Goal: Information Seeking & Learning: Check status

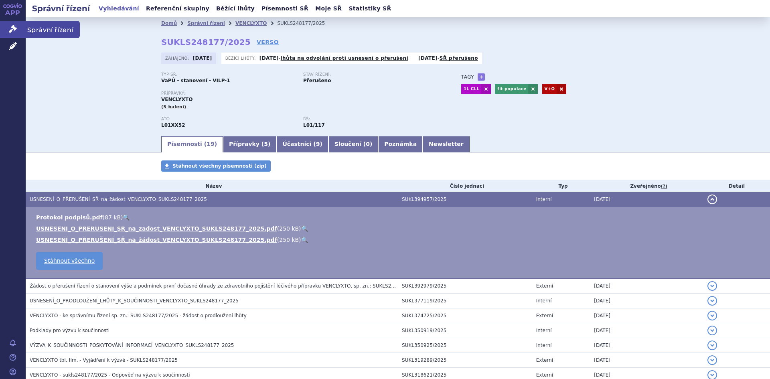
click at [15, 28] on icon at bounding box center [13, 29] width 8 height 8
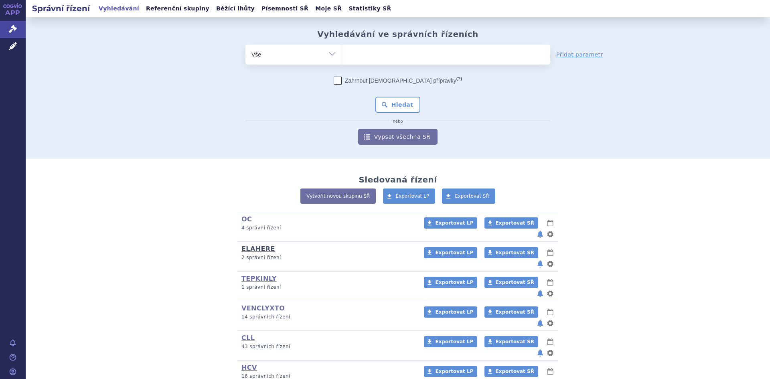
click at [255, 245] on h3 "ELAHERE (bez ) (sdílená skupina) (Doporučení V/O)" at bounding box center [327, 249] width 172 height 8
click at [255, 245] on link "ELAHERE" at bounding box center [258, 249] width 34 height 8
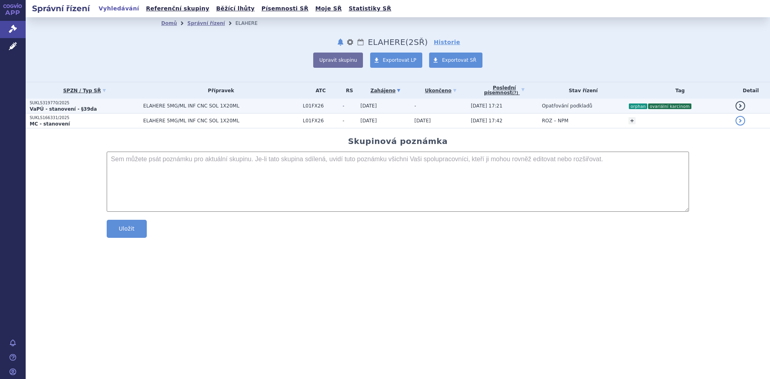
click at [95, 105] on p "SUKLS319770/2025" at bounding box center [85, 103] width 110 height 6
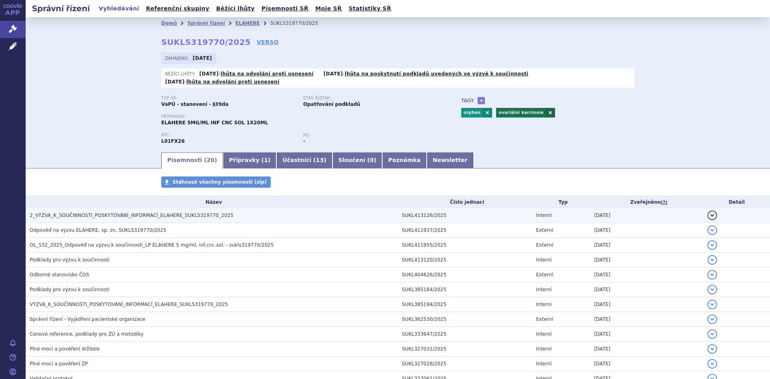
click at [157, 213] on span "2_VÝZVA_K_SOUČINNOSTI_POSKYTOVÁNÍ_INFORMACÍ_ELAHERE_SUKLS319770_2025" at bounding box center [132, 216] width 204 height 6
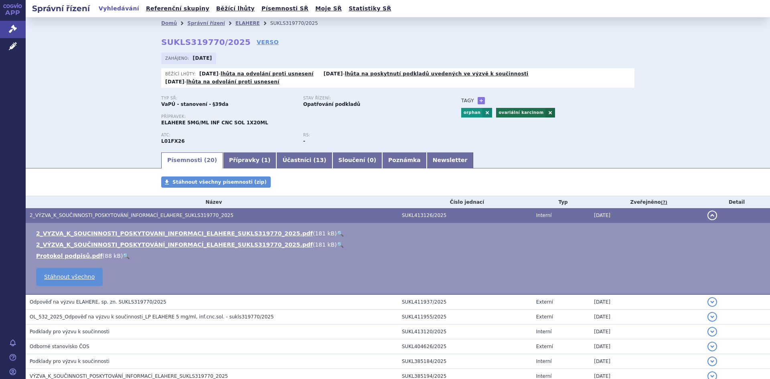
click at [337, 230] on link "🔍" at bounding box center [340, 233] width 7 height 6
